Goal: Information Seeking & Learning: Learn about a topic

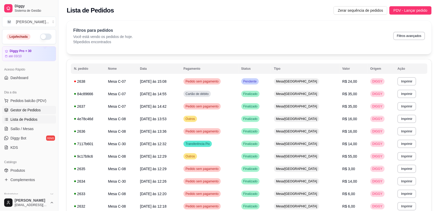
click at [34, 109] on span "Gestor de Pedidos" at bounding box center [25, 110] width 30 height 5
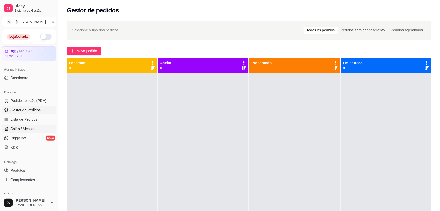
click at [31, 125] on link "Salão / Mesas" at bounding box center [29, 129] width 54 height 8
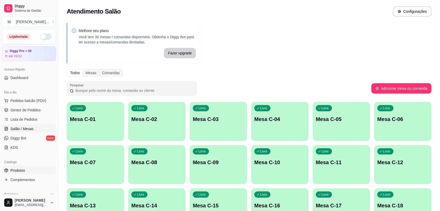
click at [15, 170] on span "Produtos" at bounding box center [17, 170] width 15 height 5
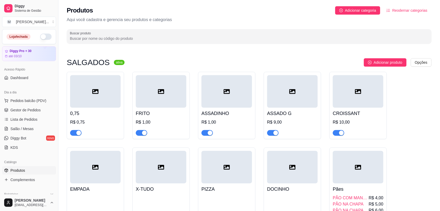
scroll to position [65, 0]
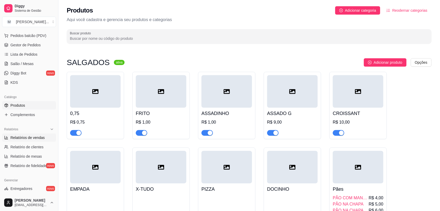
click at [21, 139] on span "Relatórios de vendas" at bounding box center [27, 137] width 34 height 5
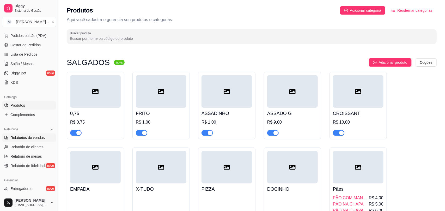
select select "ALL"
select select "0"
